Goal: Transaction & Acquisition: Book appointment/travel/reservation

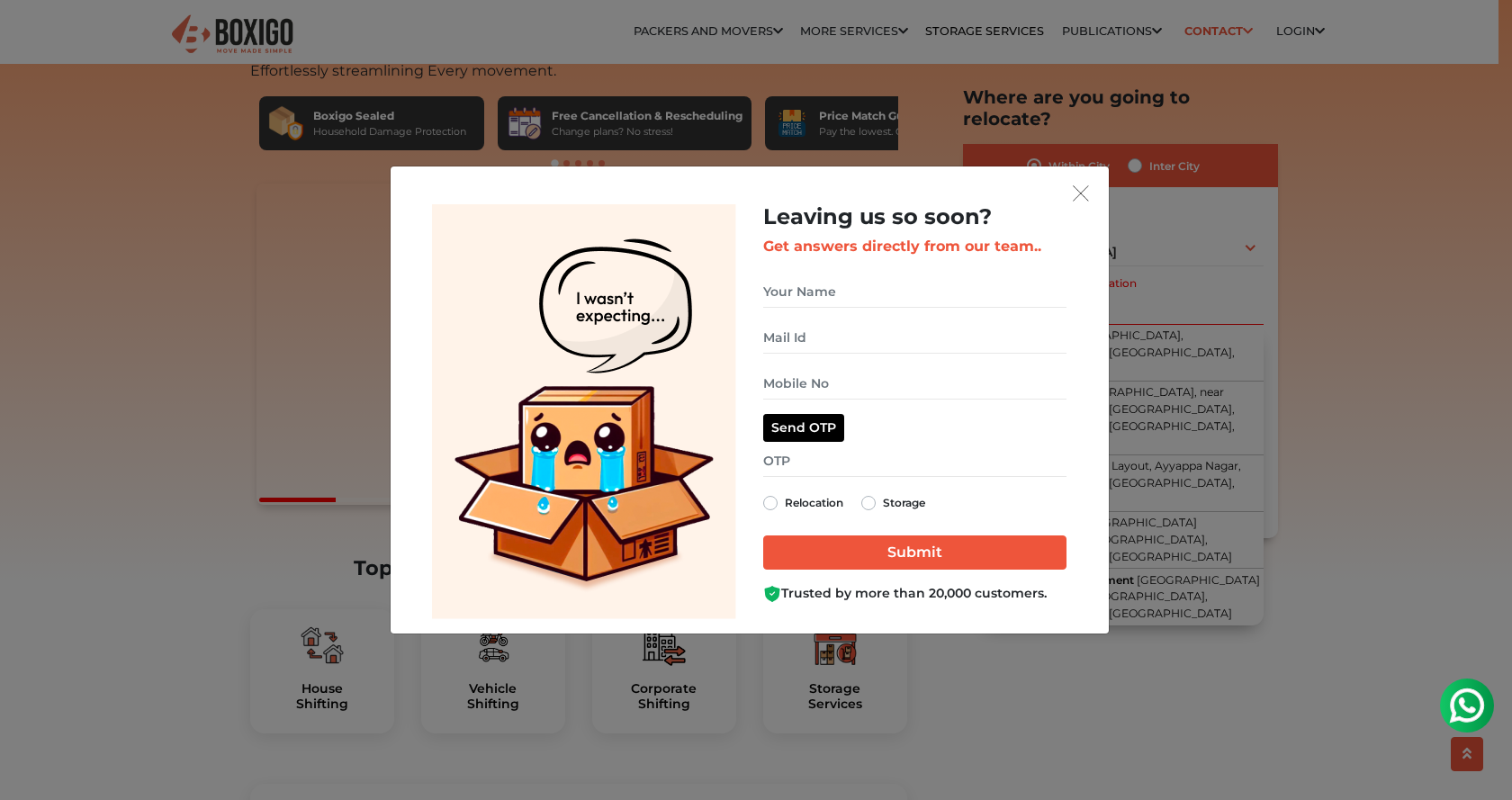
click at [287, 33] on div "Leaving us so soon? Get answers directly from our team.. Relocation Storage" at bounding box center [756, 400] width 1512 height 800
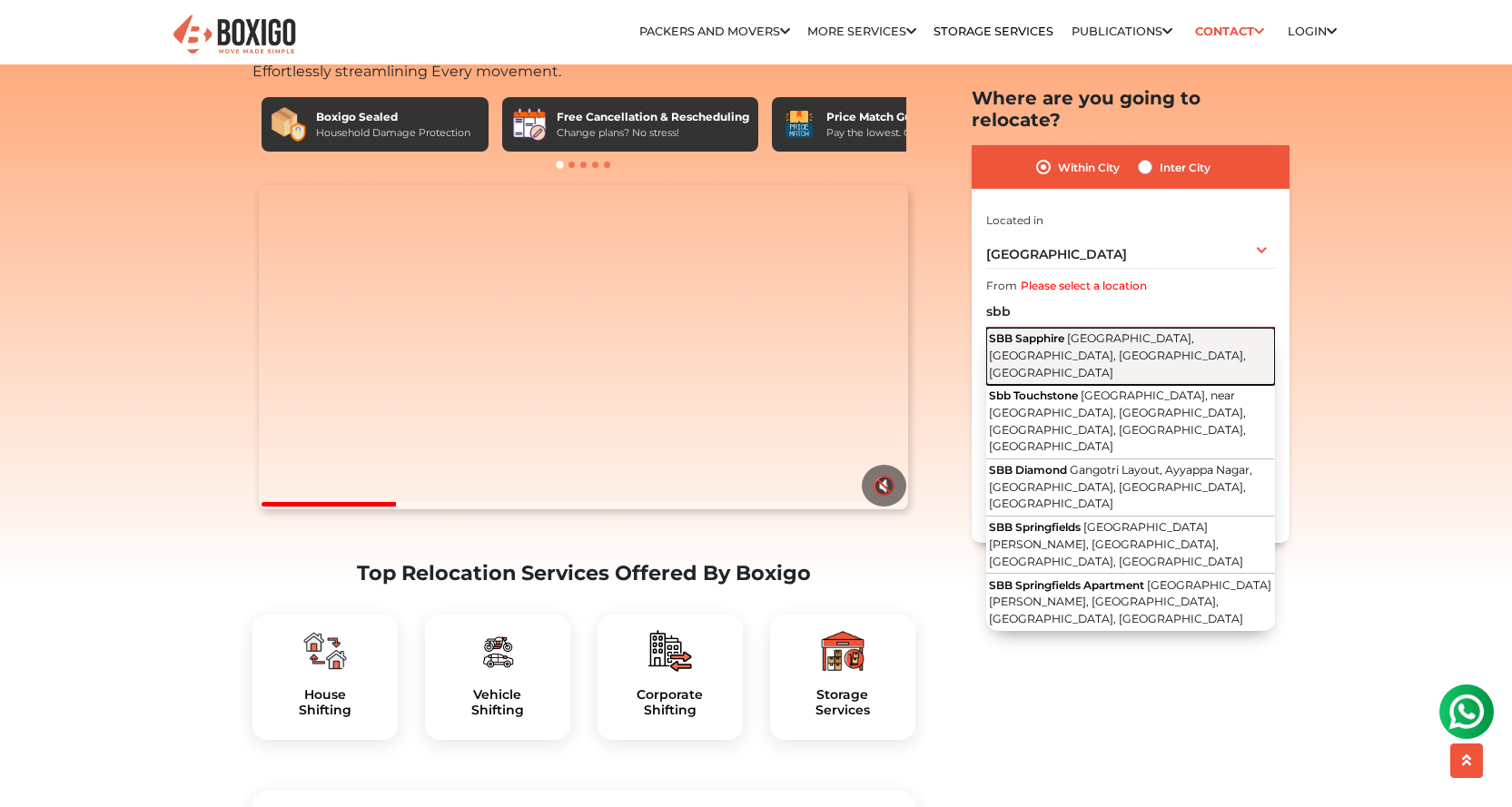
click at [1096, 331] on span "[GEOGRAPHIC_DATA], [GEOGRAPHIC_DATA], [GEOGRAPHIC_DATA], [GEOGRAPHIC_DATA]" at bounding box center [1117, 354] width 257 height 47
type input "SBB Sapphire, [GEOGRAPHIC_DATA], [GEOGRAPHIC_DATA], [GEOGRAPHIC_DATA], [GEOGRAP…"
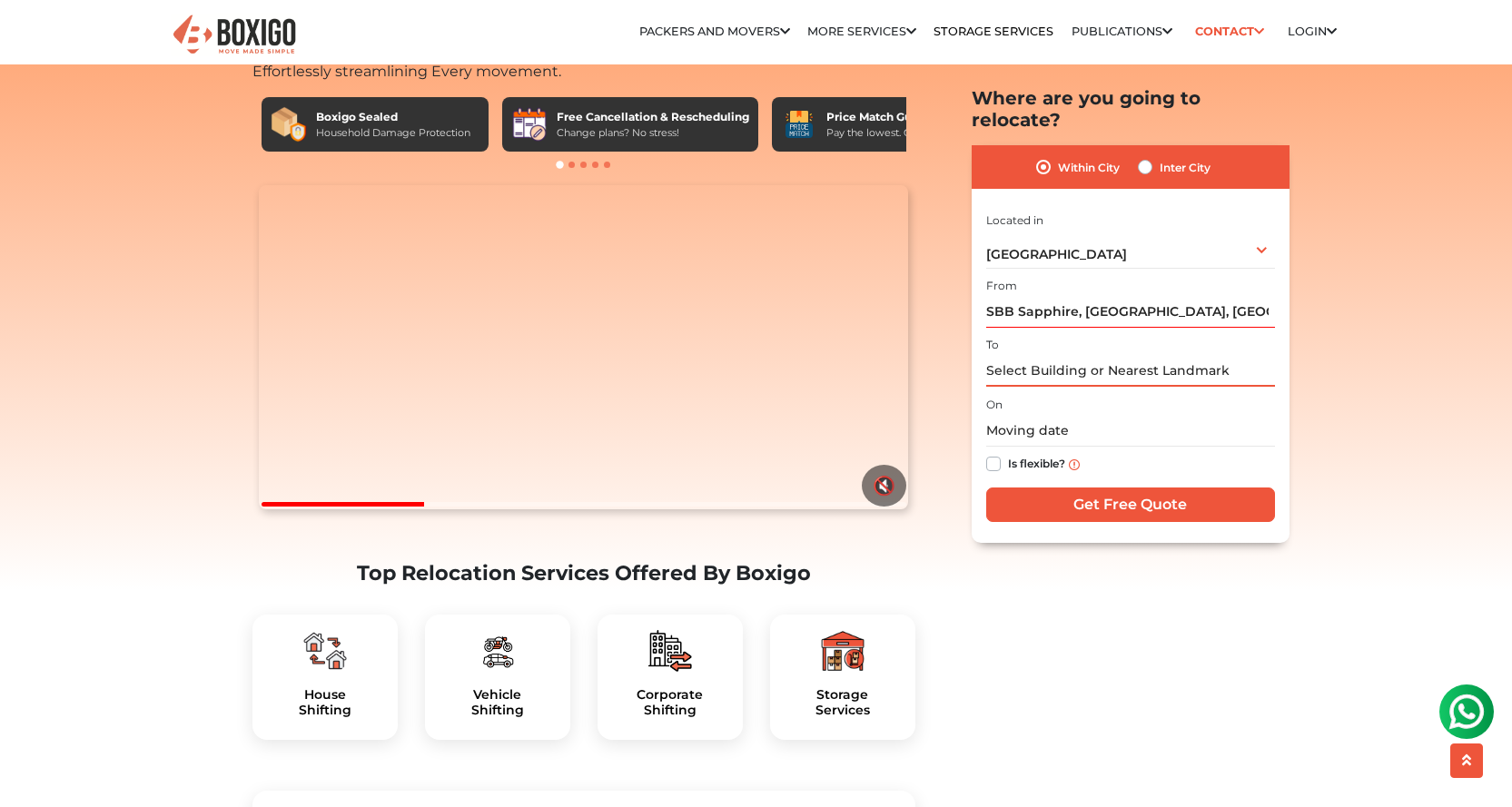
click at [1070, 355] on input "text" at bounding box center [1131, 370] width 289 height 32
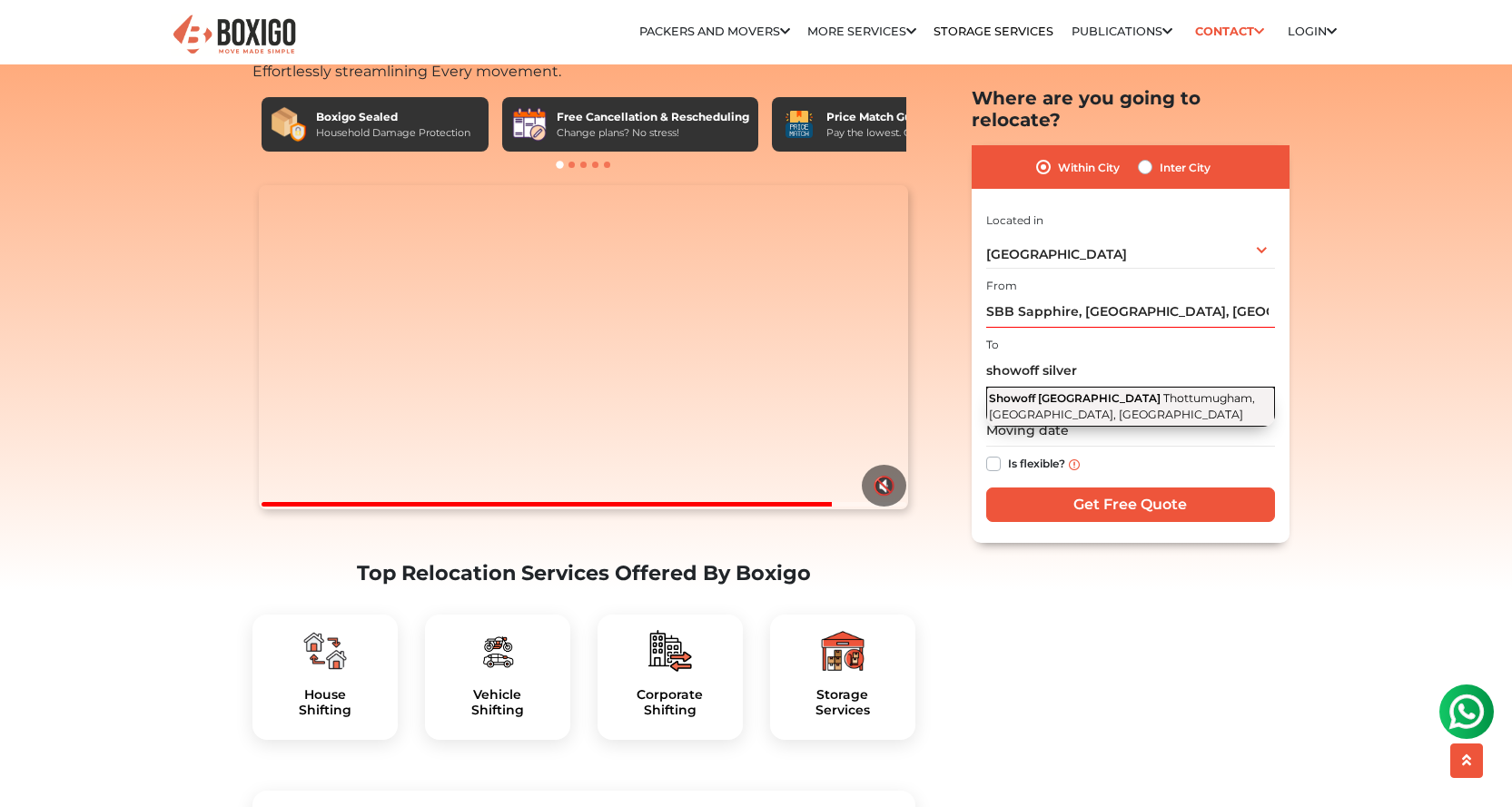
click at [1082, 393] on button "Showoff Silver Springs Thottumugham, [GEOGRAPHIC_DATA], [GEOGRAPHIC_DATA]" at bounding box center [1131, 407] width 289 height 40
type input "Showoff [GEOGRAPHIC_DATA], [PERSON_NAME], [GEOGRAPHIC_DATA], [GEOGRAPHIC_DATA]"
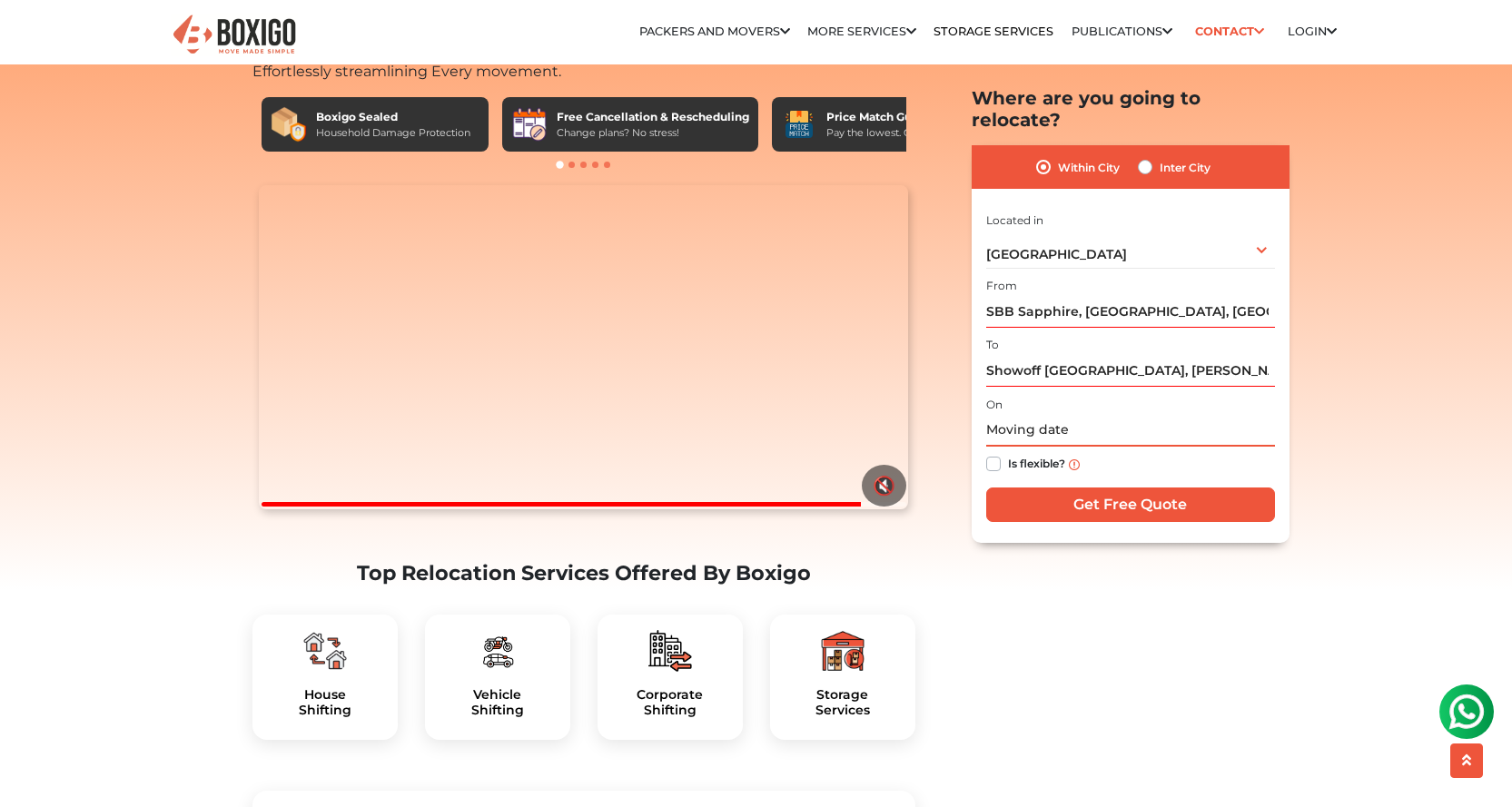
click at [1023, 415] on input "text" at bounding box center [1131, 430] width 289 height 32
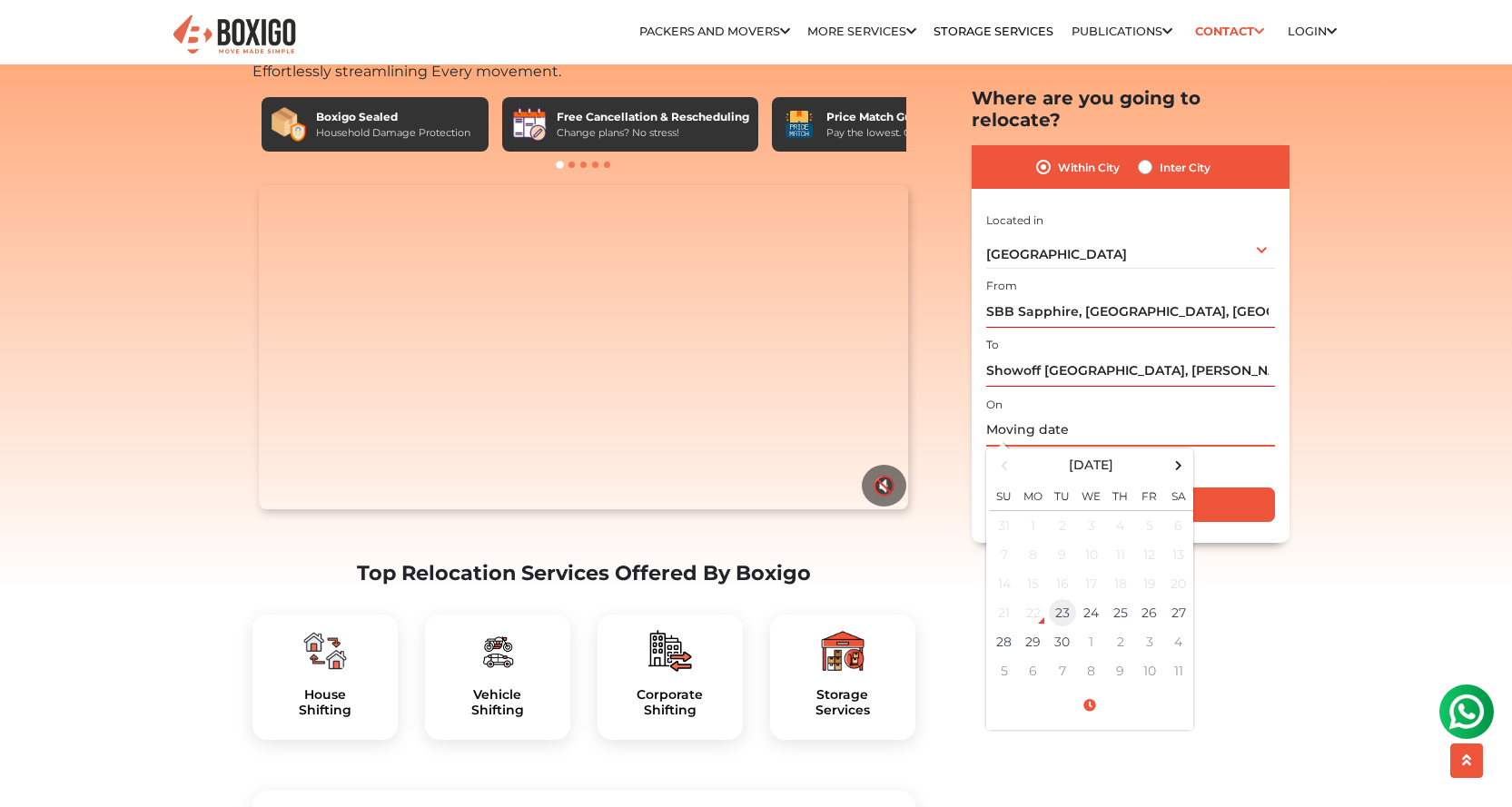
click at [1070, 598] on td "23" at bounding box center [1062, 613] width 29 height 29
type input "[DATE] 6:33 PM"
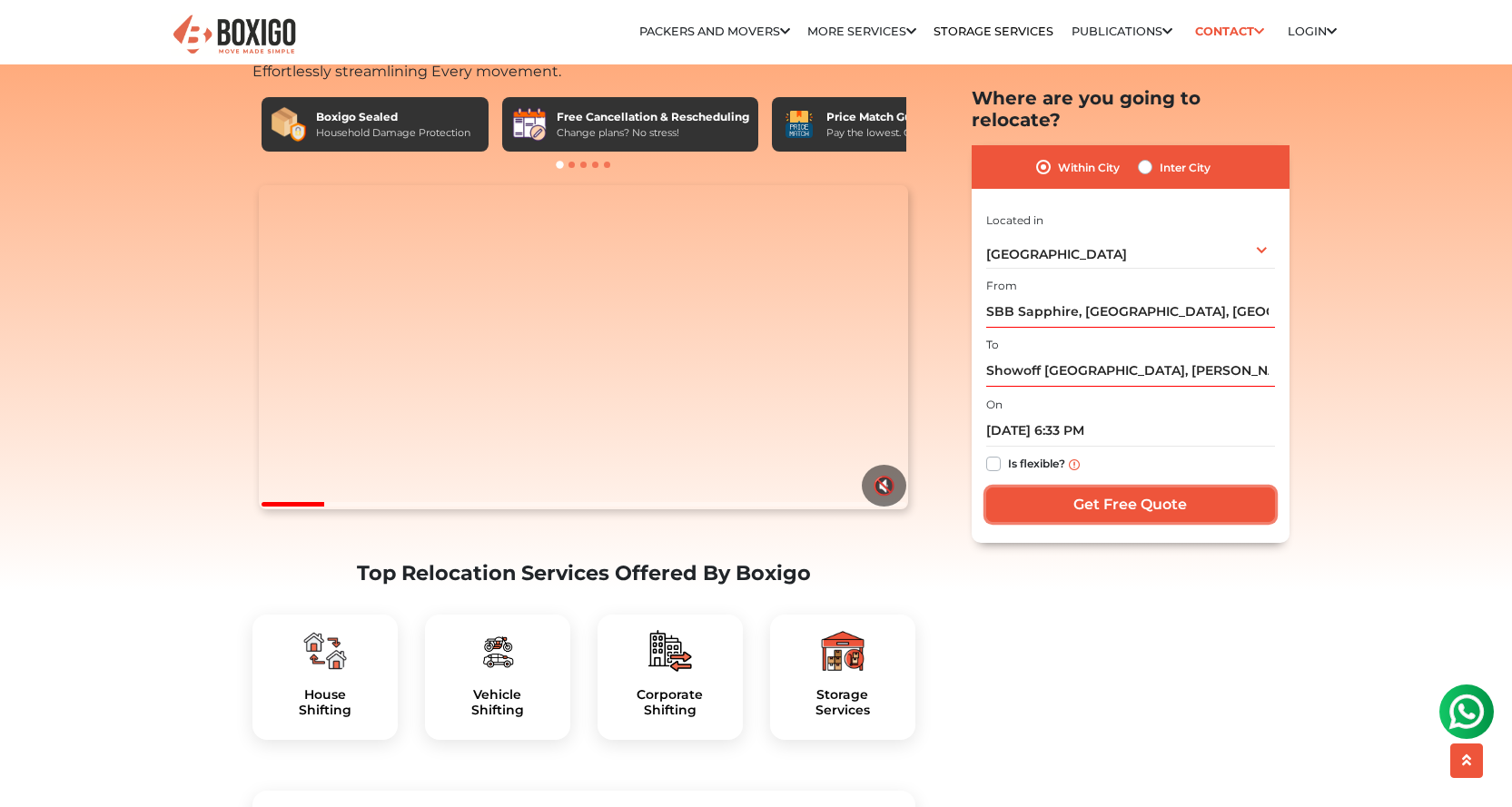
click at [1033, 487] on input "Get Free Quote" at bounding box center [1131, 504] width 289 height 34
click at [1108, 494] on input "Get Free Quote" at bounding box center [1131, 504] width 289 height 34
